Goal: Transaction & Acquisition: Purchase product/service

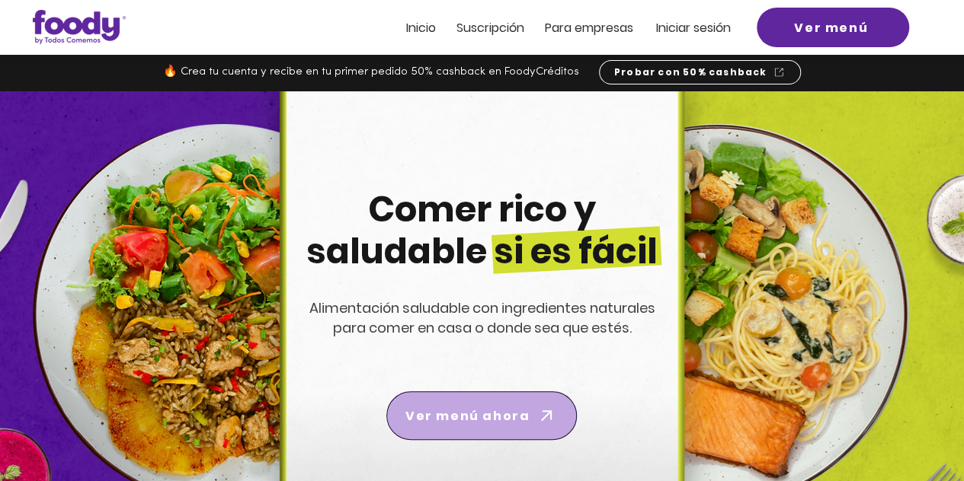
click at [473, 420] on span "Ver menú ahora" at bounding box center [467, 416] width 124 height 19
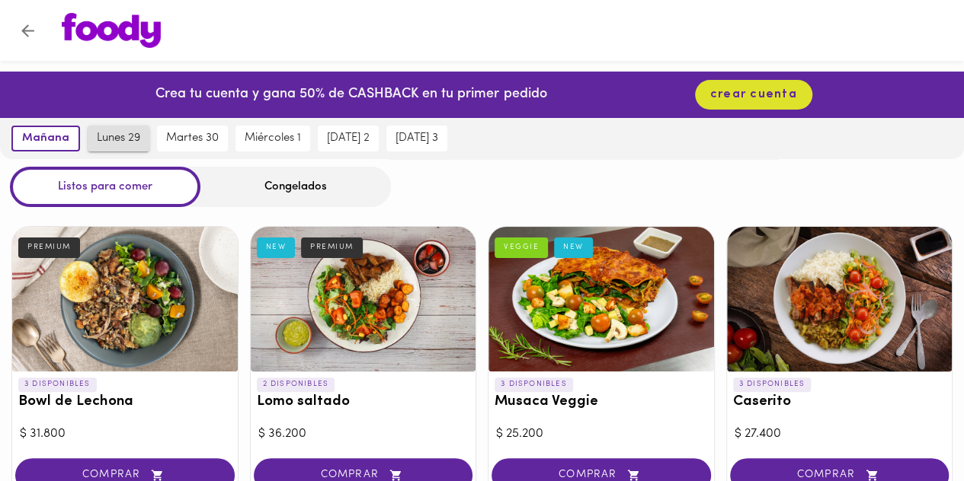
click at [113, 144] on span "lunes 29" at bounding box center [118, 139] width 43 height 14
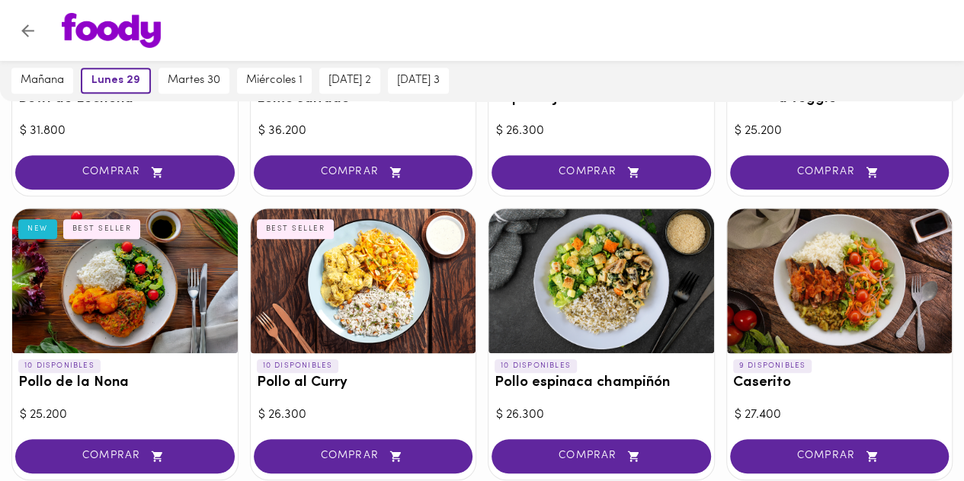
scroll to position [118, 0]
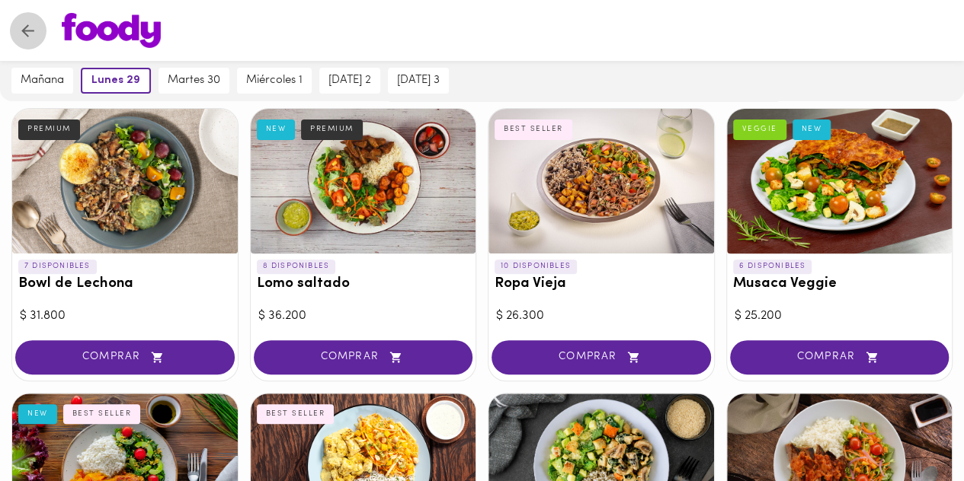
click at [29, 24] on icon "Volver" at bounding box center [27, 30] width 19 height 19
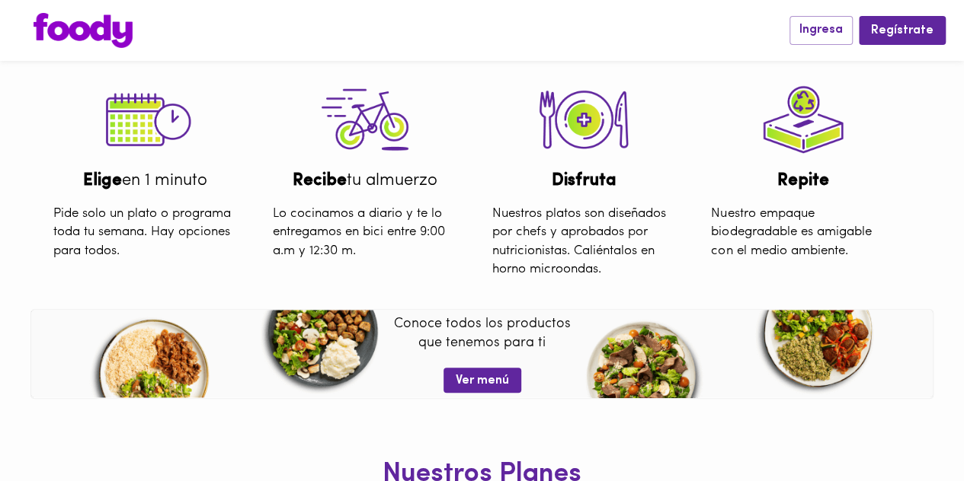
scroll to position [373, 0]
